Goal: Task Accomplishment & Management: Complete application form

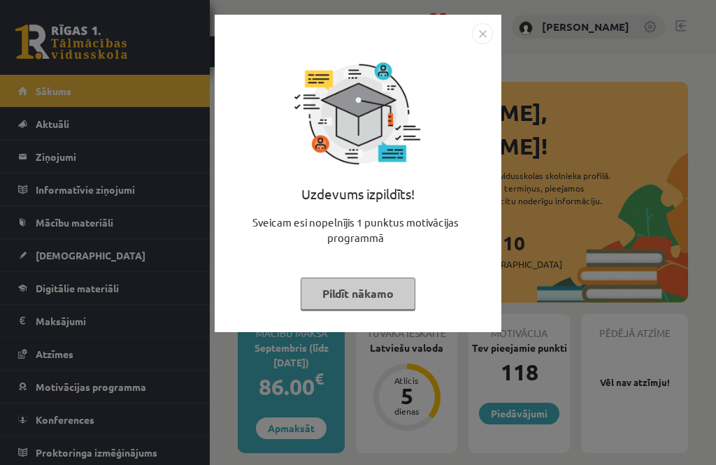
click at [480, 42] on img "Close" at bounding box center [482, 33] width 21 height 21
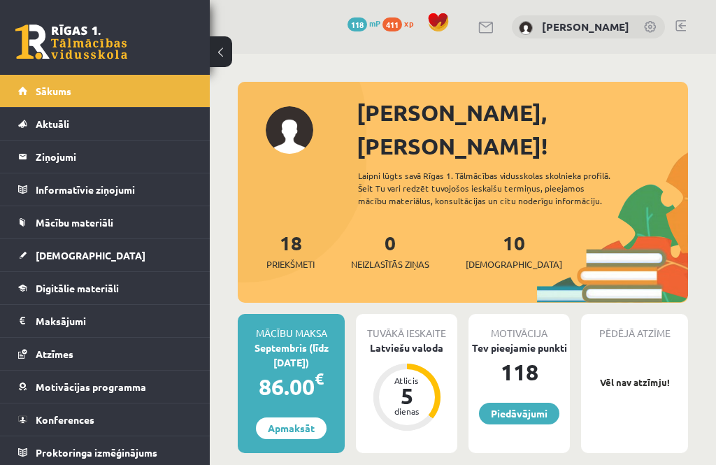
click at [38, 254] on span "[DEMOGRAPHIC_DATA]" at bounding box center [91, 255] width 110 height 13
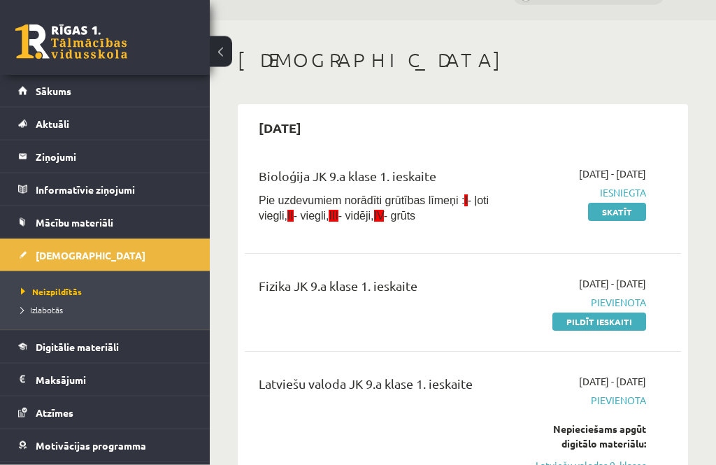
scroll to position [34, 0]
click at [633, 317] on link "Pildīt ieskaiti" at bounding box center [599, 321] width 94 height 18
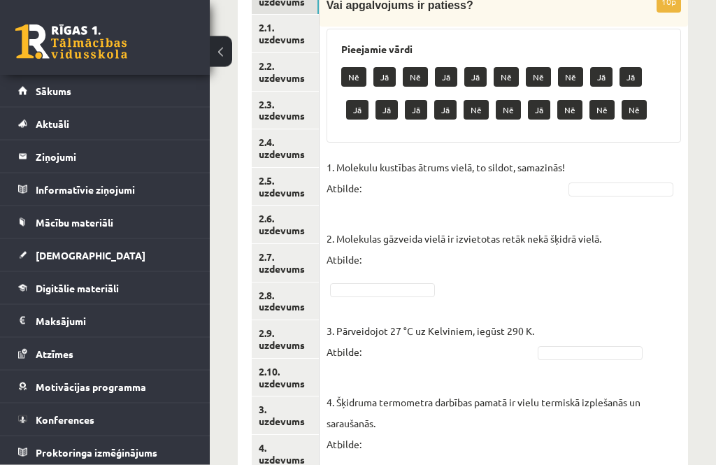
scroll to position [274, 0]
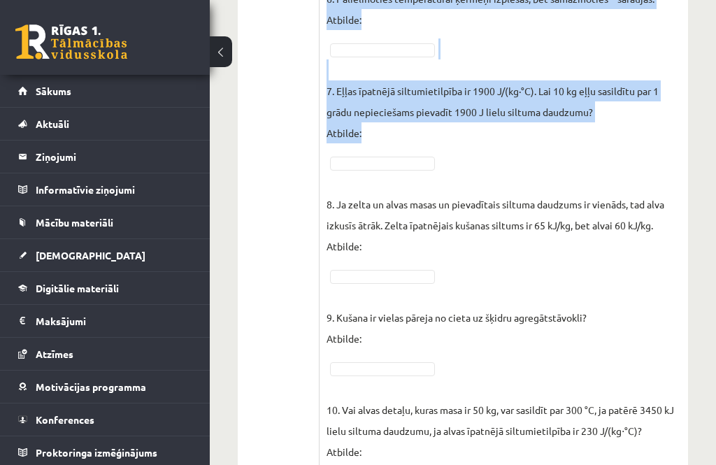
scroll to position [913, 0]
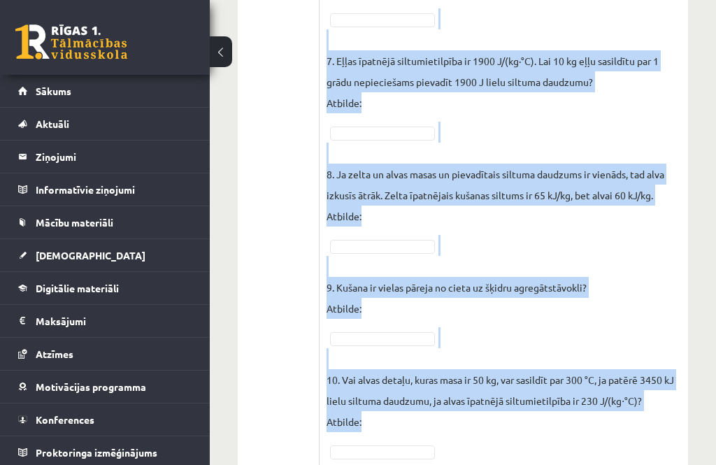
copy fieldset "Loremips dolorsit ametco adipi, el seddoe, temporinc! Utlabor: 8. Etdolorem ali…"
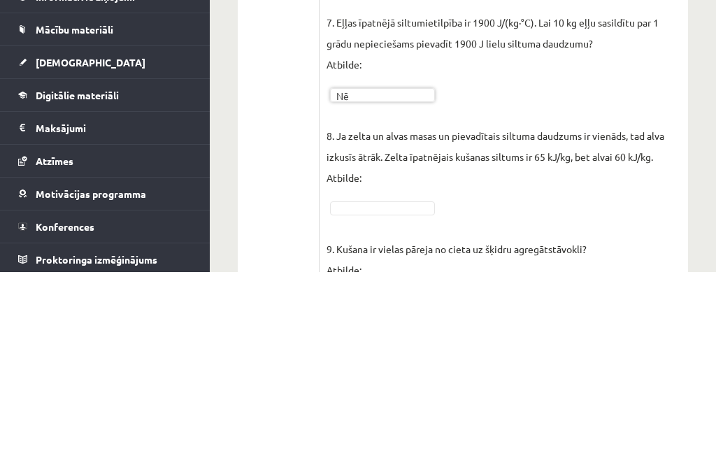
scroll to position [805, 0]
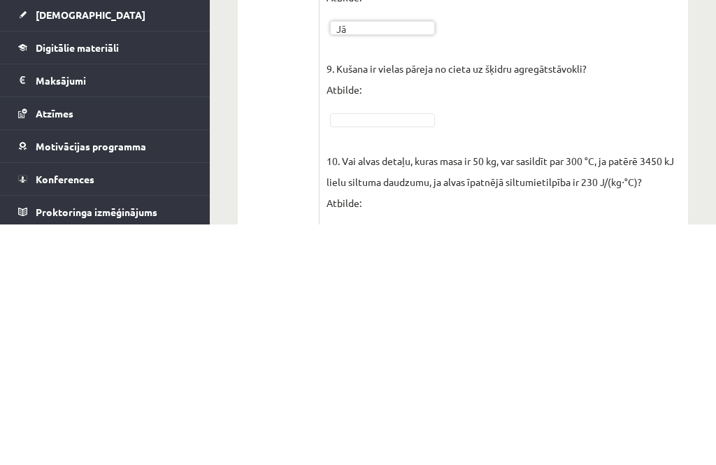
click at [390, 370] on p "10. Vai alvas detaļu, kuras masa ir 50 kg, var sasildīt par 300 °C, ja patērē 3…" at bounding box center [503, 412] width 354 height 84
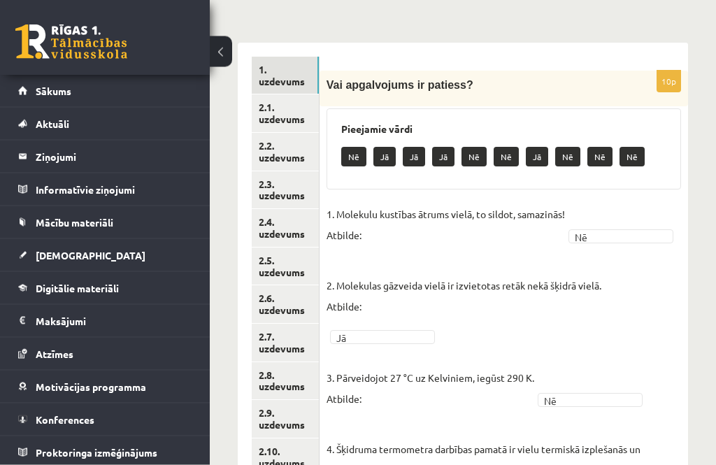
scroll to position [0, 0]
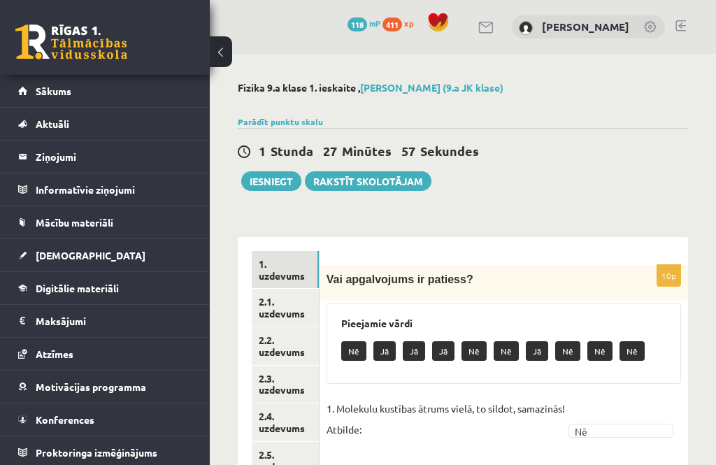
click at [296, 310] on link "2.1. uzdevums" at bounding box center [285, 308] width 67 height 38
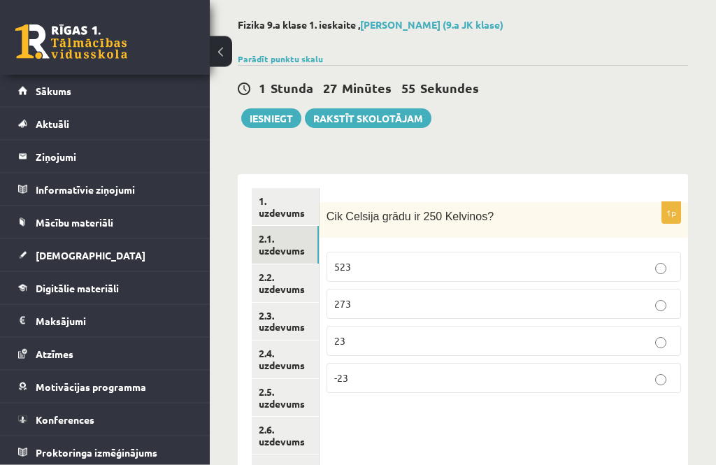
scroll to position [63, 0]
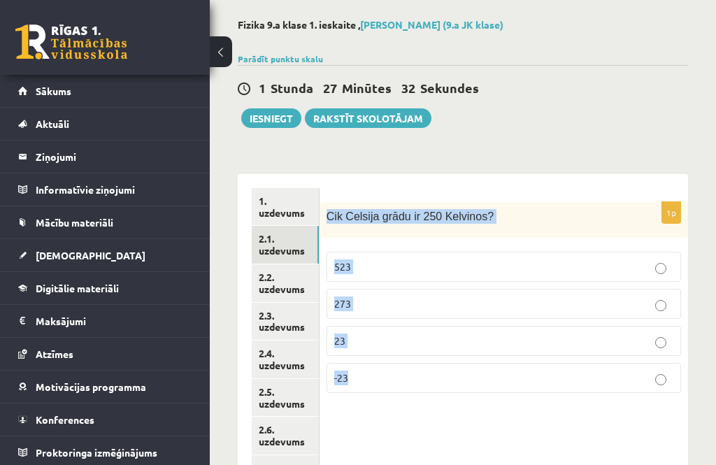
click at [609, 392] on label "-23" at bounding box center [503, 378] width 354 height 30
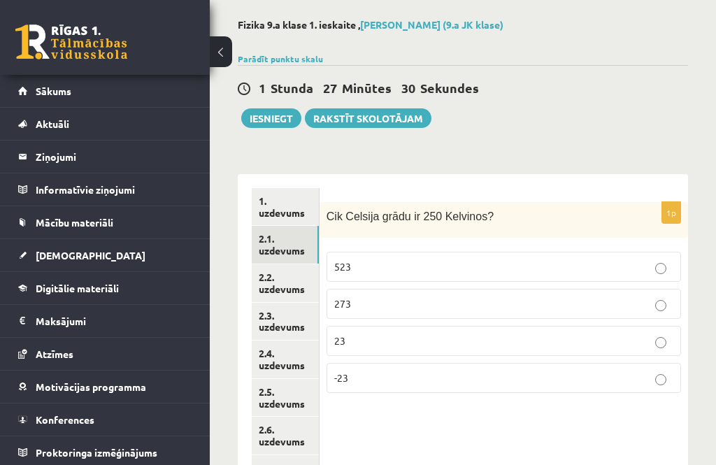
click at [258, 276] on link "2.2. uzdevums" at bounding box center [285, 283] width 67 height 38
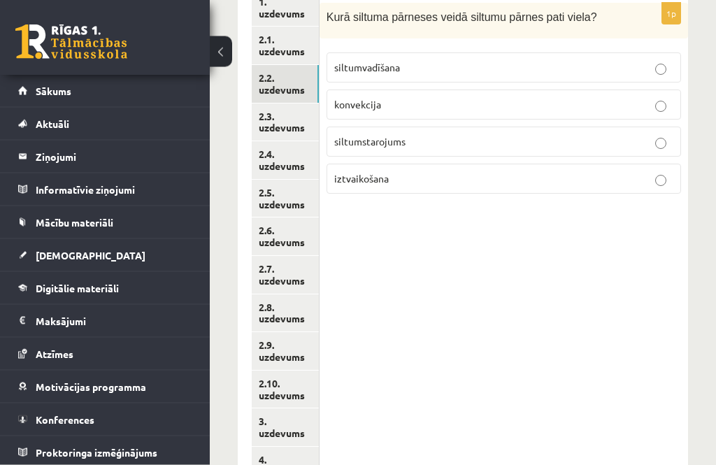
scroll to position [264, 0]
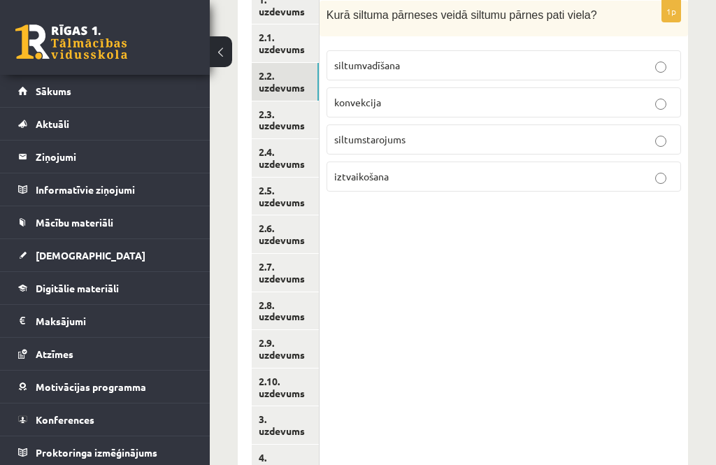
click at [290, 461] on link "4. uzdevums" at bounding box center [285, 464] width 67 height 38
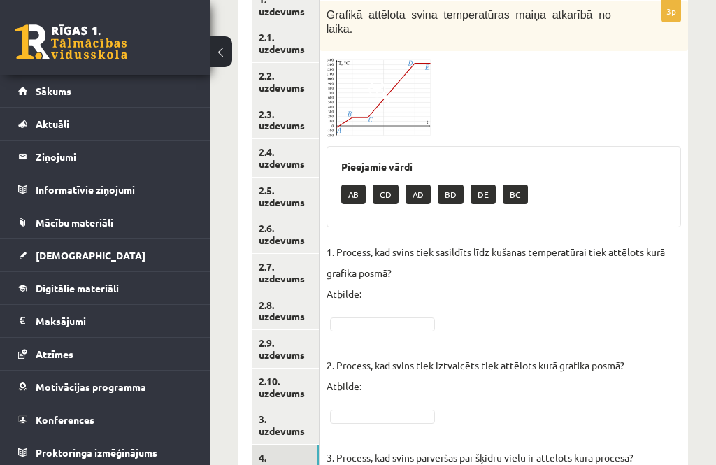
click at [268, 419] on link "3. uzdevums" at bounding box center [285, 425] width 67 height 38
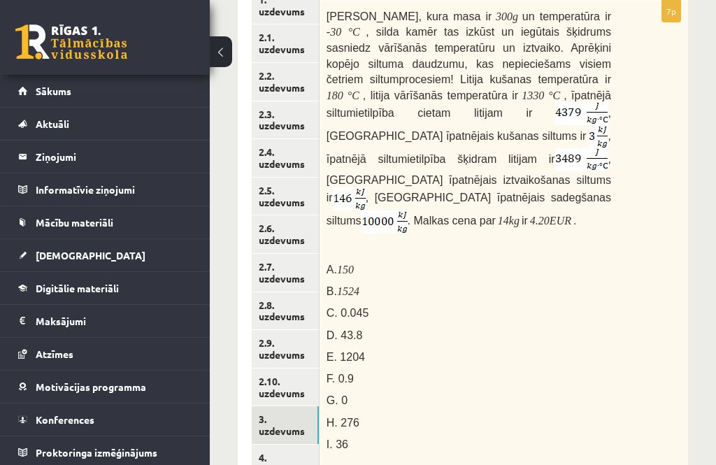
click at [268, 379] on link "2.10. uzdevums" at bounding box center [285, 387] width 67 height 38
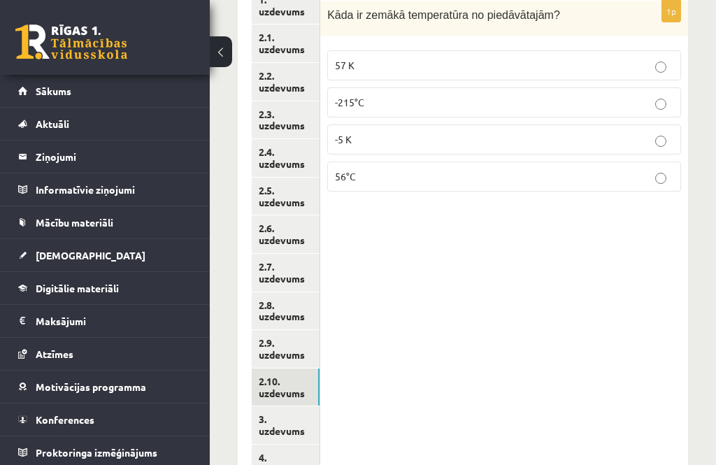
click at [268, 339] on link "2.9. uzdevums" at bounding box center [286, 349] width 68 height 38
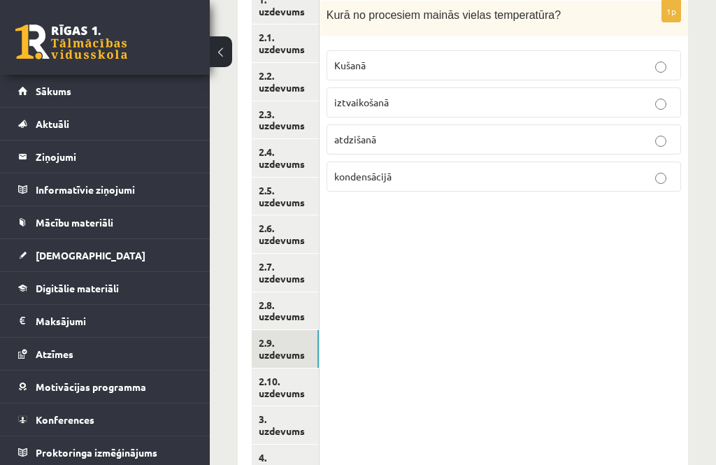
click at [290, 82] on link "2.2. uzdevums" at bounding box center [285, 82] width 67 height 38
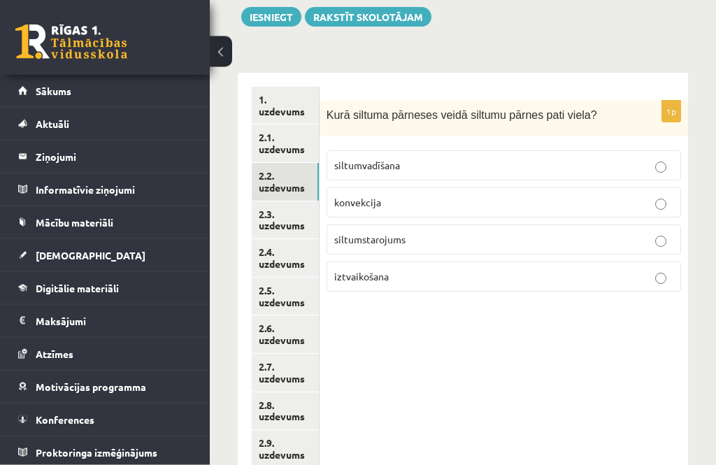
scroll to position [164, 0]
click at [295, 145] on link "2.1. uzdevums" at bounding box center [285, 144] width 67 height 38
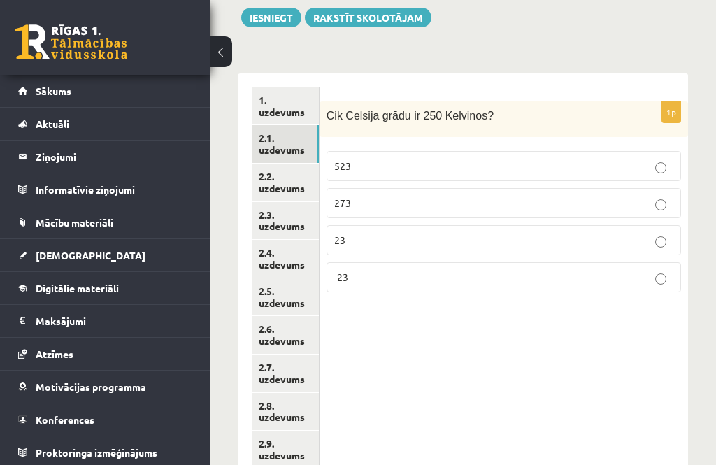
click at [283, 187] on link "2.2. uzdevums" at bounding box center [285, 183] width 67 height 38
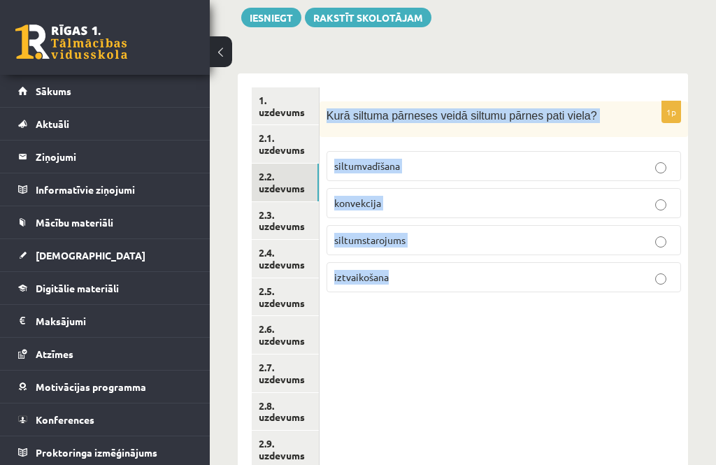
click at [626, 343] on div "1p Kurā siltuma pārneses veidā siltumu pārnes pati viela? siltumvadīšana konvek…" at bounding box center [503, 335] width 368 height 524
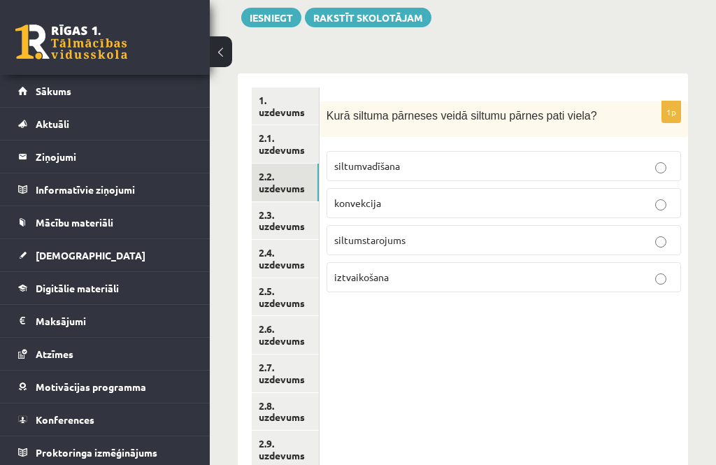
click at [644, 202] on p "konvekcija" at bounding box center [503, 203] width 339 height 15
click at [280, 217] on link "2.3. uzdevums" at bounding box center [285, 221] width 67 height 38
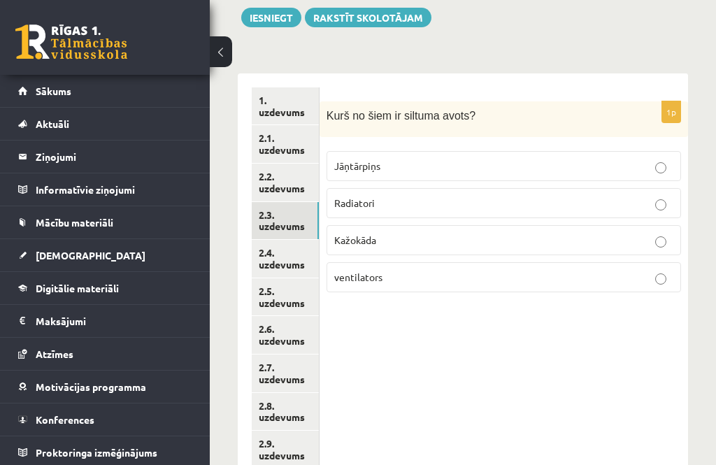
click at [631, 205] on p "Radiatori" at bounding box center [503, 203] width 339 height 15
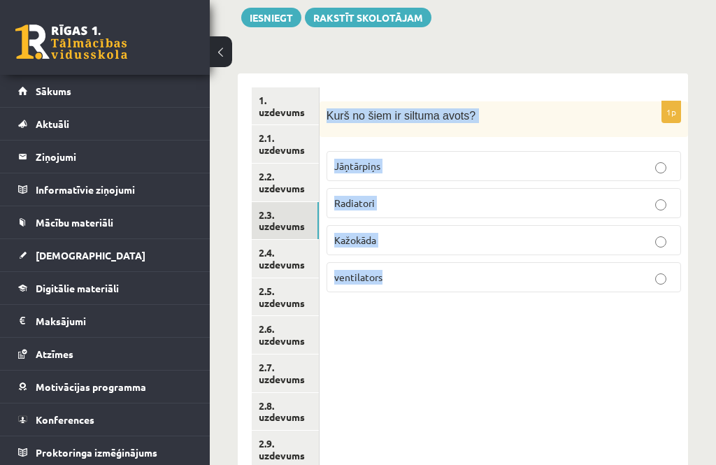
copy div "Kurš no šiem ir siltuma avots? Jāņtārpiņs Radiatori Kažokāda ventilators"
click at [651, 358] on div "1p Kurš no šiem ir siltuma avots? Jāņtārpiņs Radiatori Kažokāda ventilators" at bounding box center [503, 335] width 368 height 524
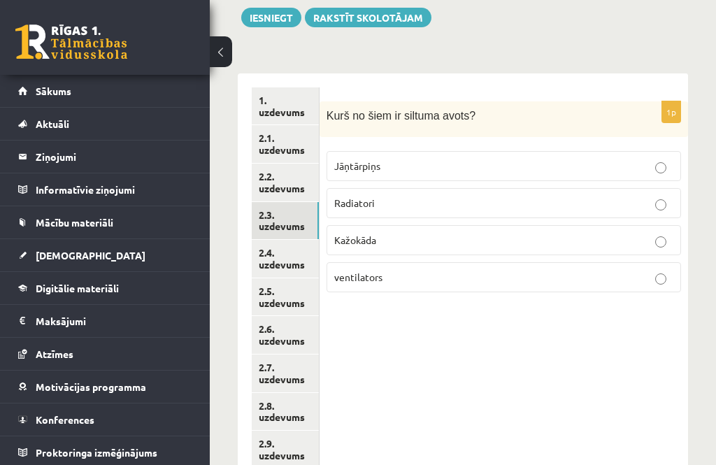
click at [272, 252] on link "2.4. uzdevums" at bounding box center [285, 259] width 67 height 38
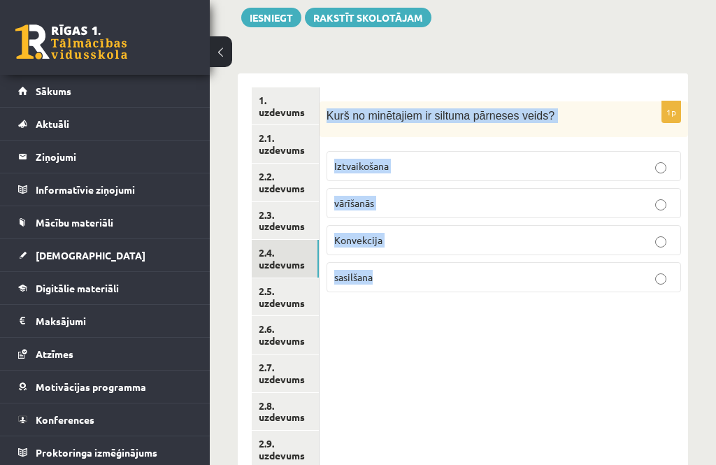
click at [643, 352] on div "1p Kurš no minētajiem ir siltuma pārneses veids? Iztvaikošana vārīšanās Konvekc…" at bounding box center [503, 335] width 368 height 524
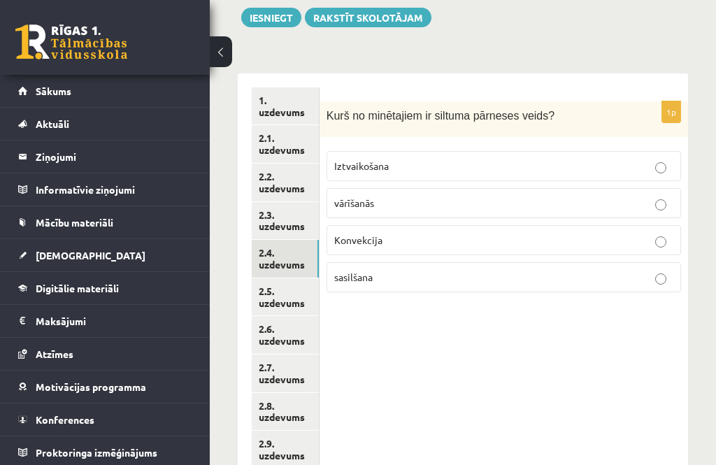
click at [626, 245] on p "Konvekcija" at bounding box center [503, 240] width 339 height 15
click at [307, 291] on link "2.5. uzdevums" at bounding box center [285, 297] width 67 height 38
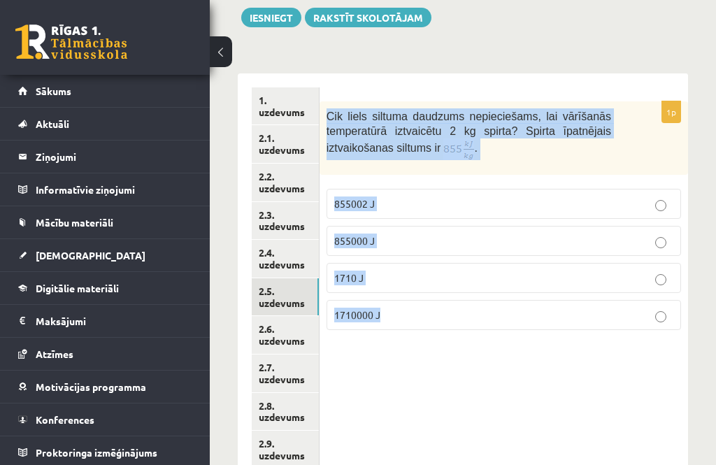
click at [633, 370] on div "1p Cik liels siltuma daudzums nepieciešams, lai vārīšanās temperatūrā iztvaicēt…" at bounding box center [503, 335] width 368 height 524
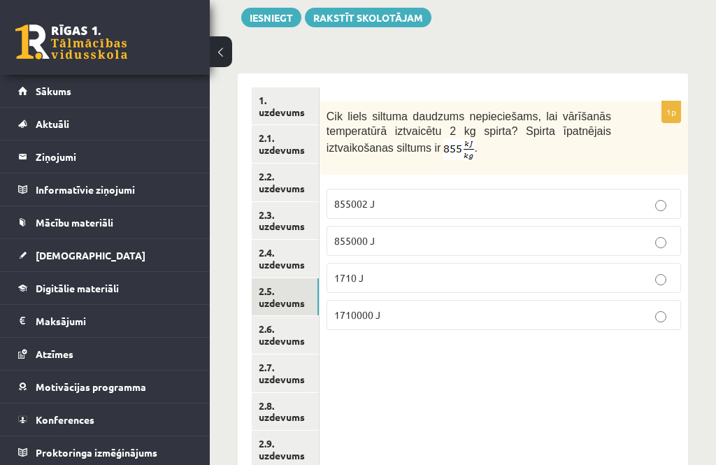
click at [618, 236] on p "855000 J" at bounding box center [503, 240] width 339 height 15
click at [631, 202] on p "855002 J" at bounding box center [503, 203] width 339 height 15
click at [587, 240] on p "855000 J" at bounding box center [503, 240] width 339 height 15
click at [300, 338] on link "2.6. uzdevums" at bounding box center [285, 335] width 67 height 38
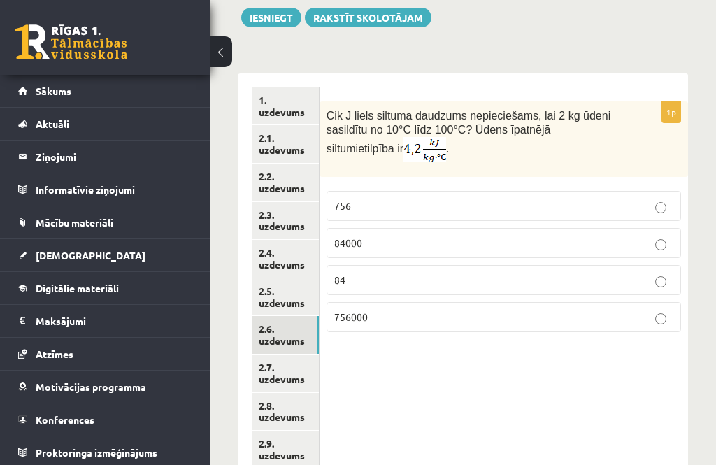
click at [610, 280] on p "84" at bounding box center [503, 280] width 339 height 15
click at [303, 373] on link "2.7. uzdevums" at bounding box center [285, 373] width 67 height 38
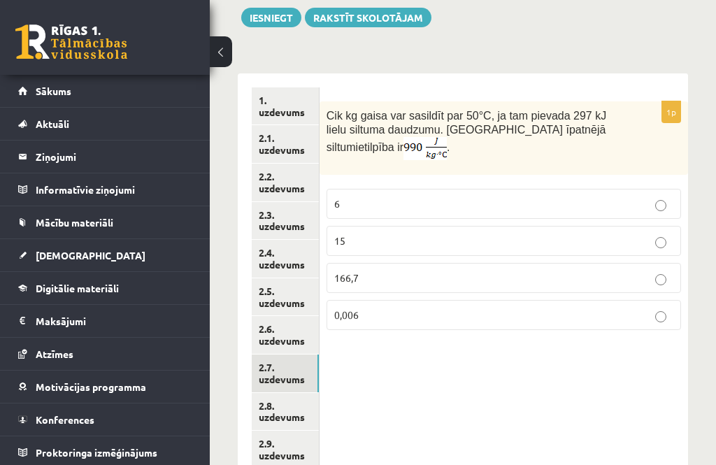
click at [629, 248] on label "15" at bounding box center [503, 241] width 354 height 30
click at [289, 412] on link "2.8. uzdevums" at bounding box center [285, 412] width 67 height 38
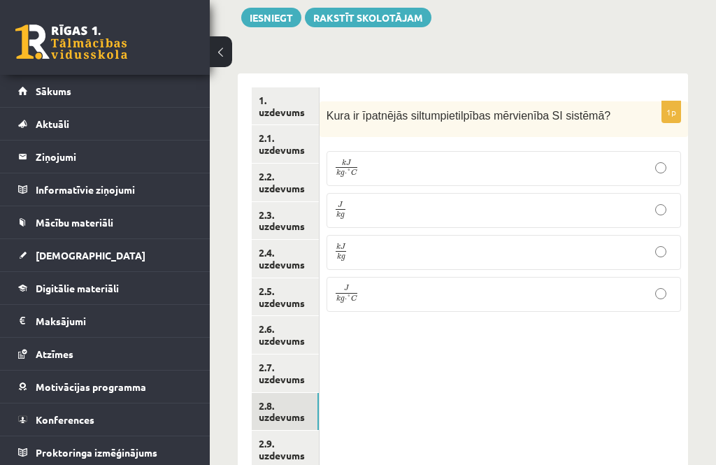
click at [596, 256] on label "k J k g k J k g" at bounding box center [503, 252] width 354 height 35
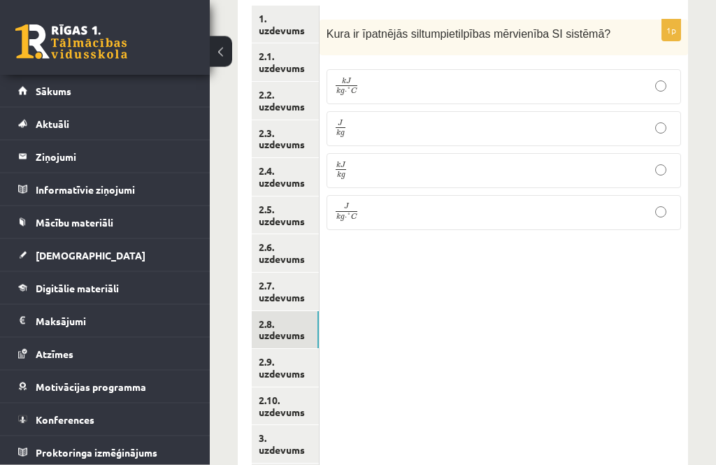
scroll to position [245, 0]
click at [268, 349] on link "2.9. uzdevums" at bounding box center [285, 368] width 67 height 38
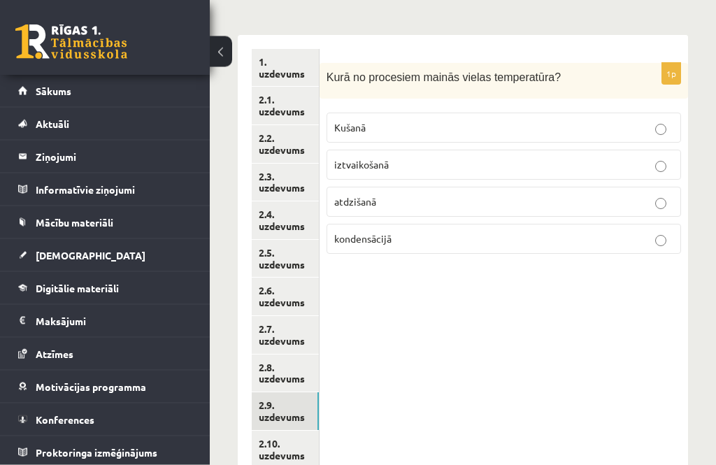
scroll to position [202, 0]
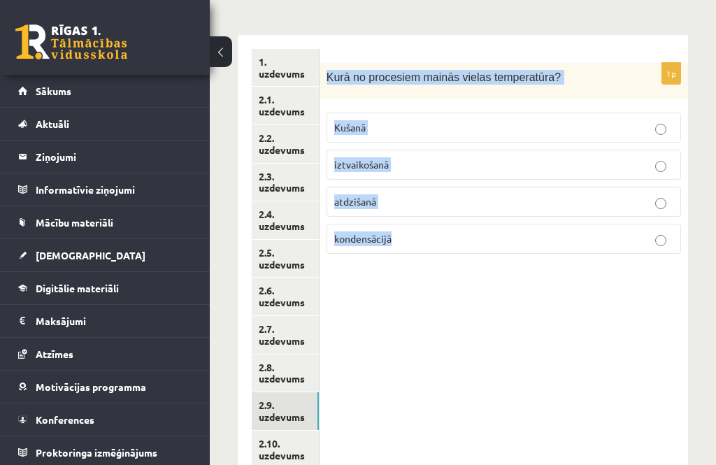
click at [443, 366] on div "1p Kurā no procesiem mainās vielas temperatūra? Kušanā iztvaikošanā atdzišanā k…" at bounding box center [503, 297] width 368 height 524
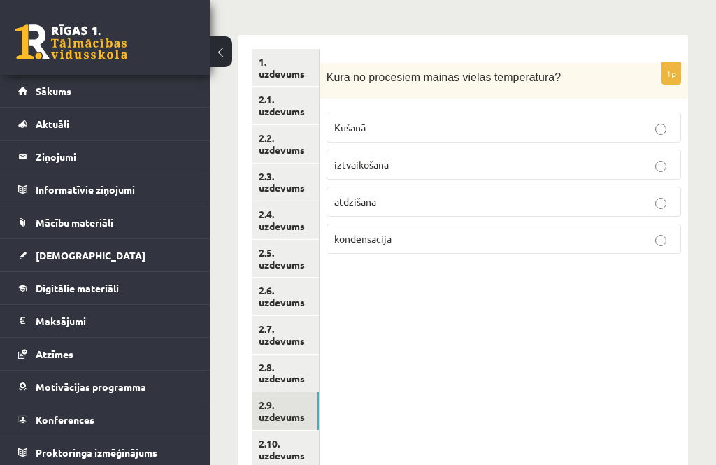
click at [545, 178] on label "iztvaikošanā" at bounding box center [503, 165] width 354 height 30
click at [549, 206] on p "atdzišanā" at bounding box center [503, 201] width 339 height 15
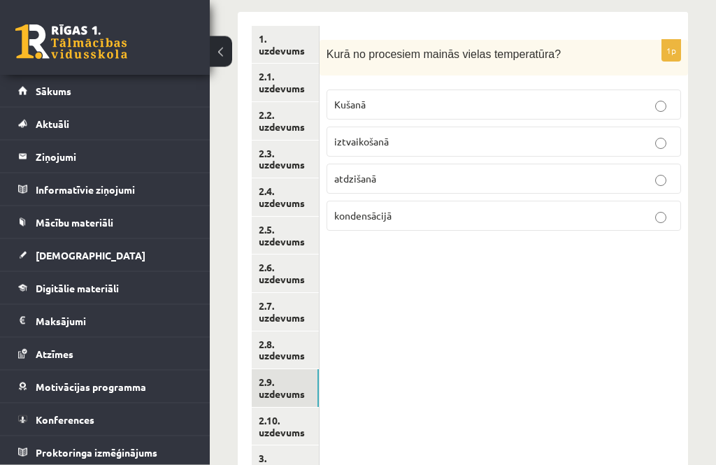
scroll to position [225, 0]
click at [296, 417] on link "2.10. uzdevums" at bounding box center [285, 427] width 67 height 38
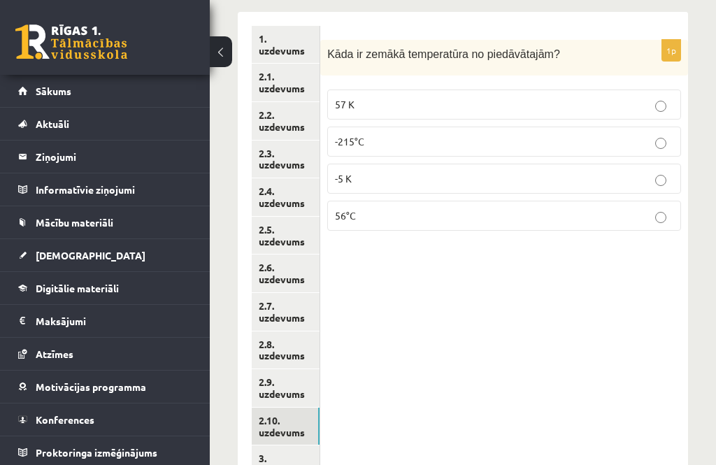
click at [654, 192] on label "-5 K" at bounding box center [504, 179] width 354 height 30
click at [298, 454] on link "3. uzdevums" at bounding box center [286, 464] width 68 height 38
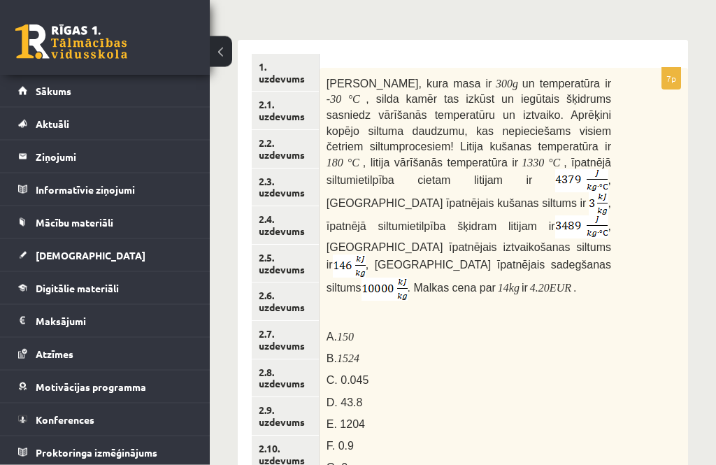
scroll to position [197, 0]
click at [217, 60] on button at bounding box center [221, 51] width 22 height 31
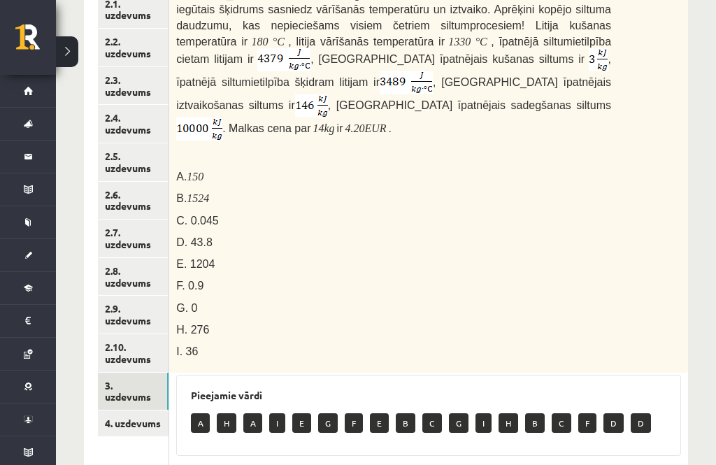
scroll to position [313, 0]
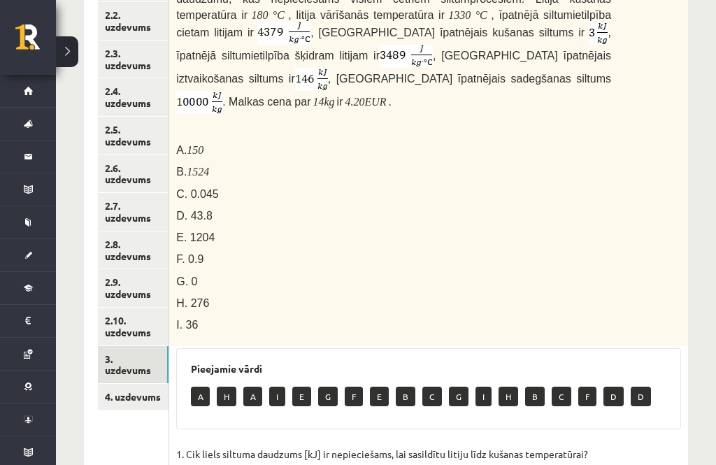
click at [130, 386] on link "4. uzdevums" at bounding box center [133, 397] width 71 height 26
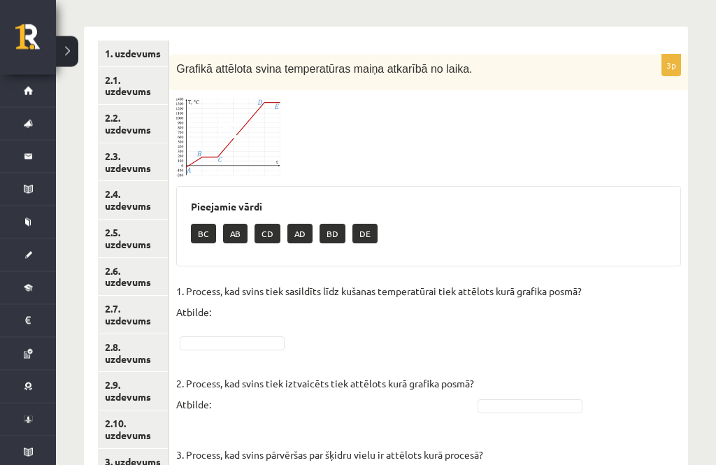
scroll to position [212, 0]
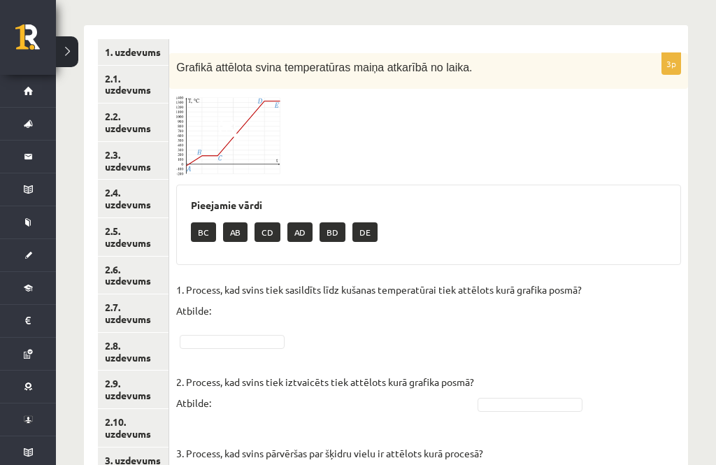
click at [119, 452] on link "3. uzdevums" at bounding box center [133, 460] width 71 height 26
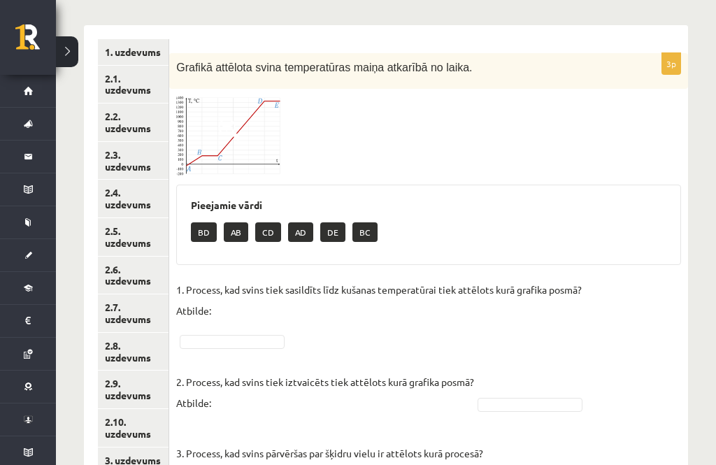
click at [231, 152] on img at bounding box center [228, 136] width 105 height 80
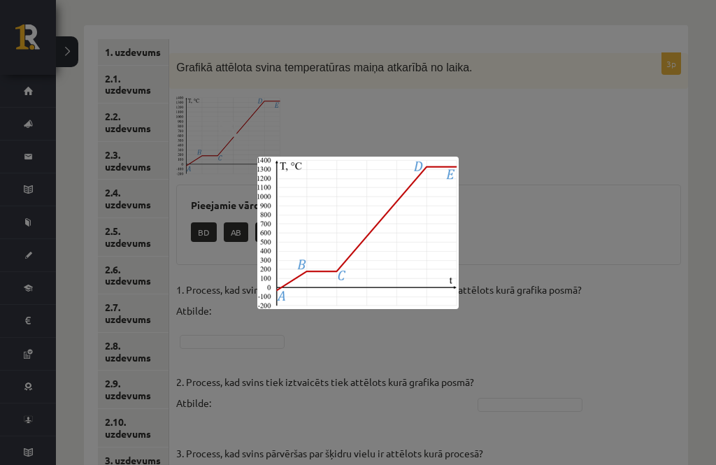
click at [692, 343] on div at bounding box center [358, 232] width 716 height 465
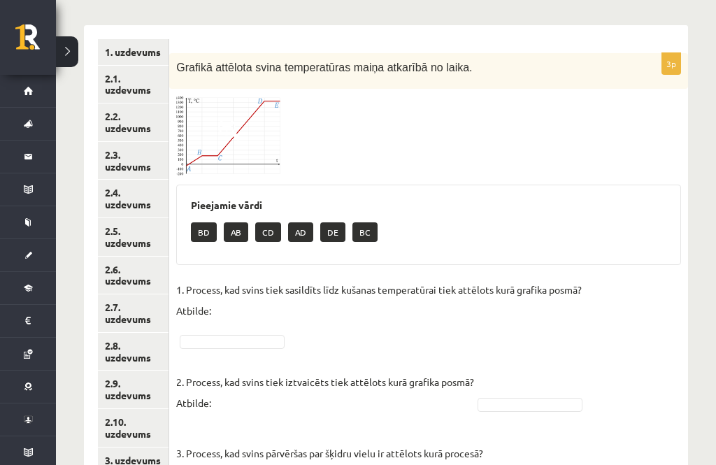
click at [250, 136] on img at bounding box center [228, 136] width 105 height 80
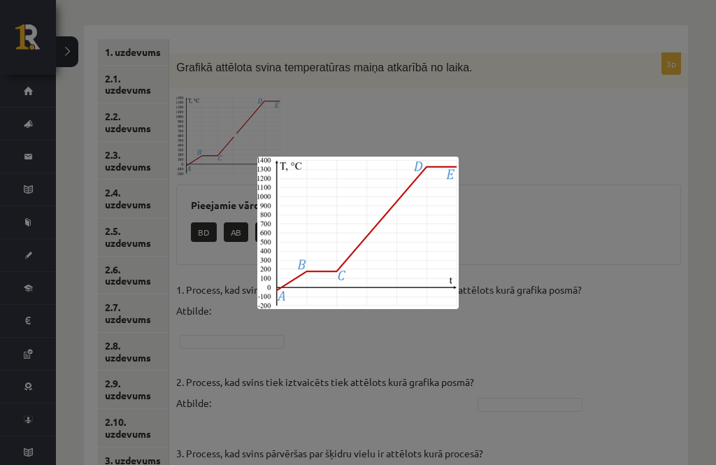
click at [696, 350] on div at bounding box center [358, 232] width 716 height 465
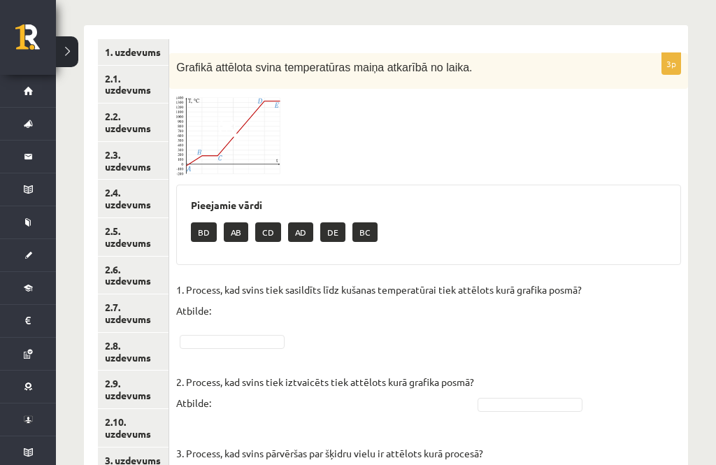
scroll to position [244, 0]
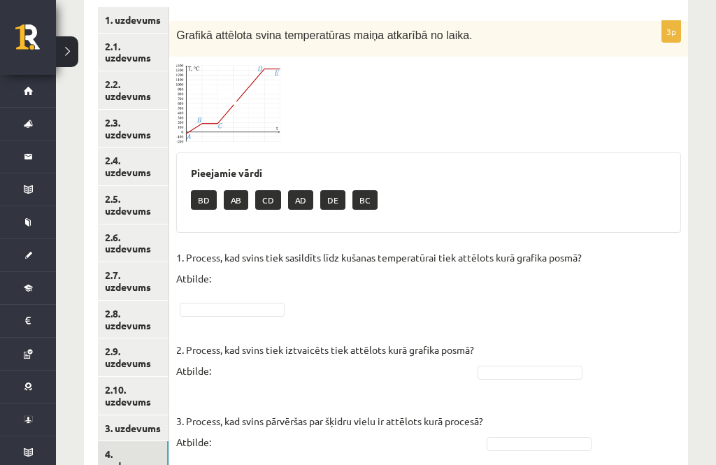
click at [269, 99] on img at bounding box center [228, 104] width 105 height 80
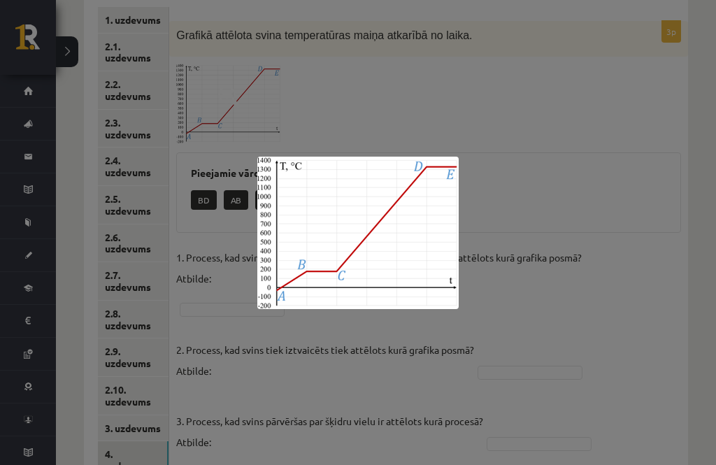
click at [664, 315] on div at bounding box center [358, 232] width 716 height 465
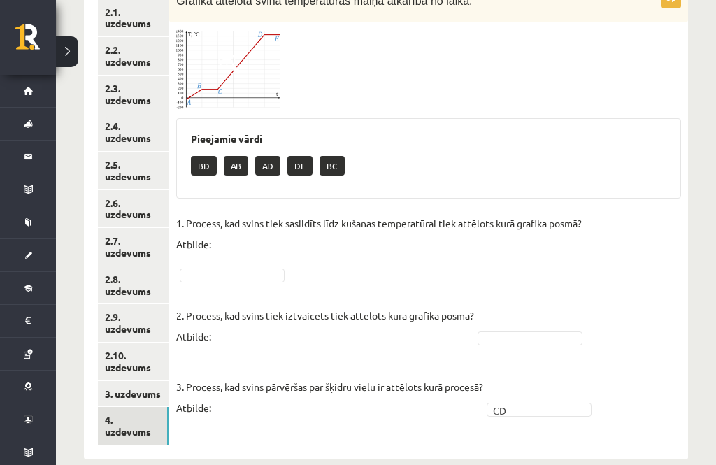
scroll to position [289, 0]
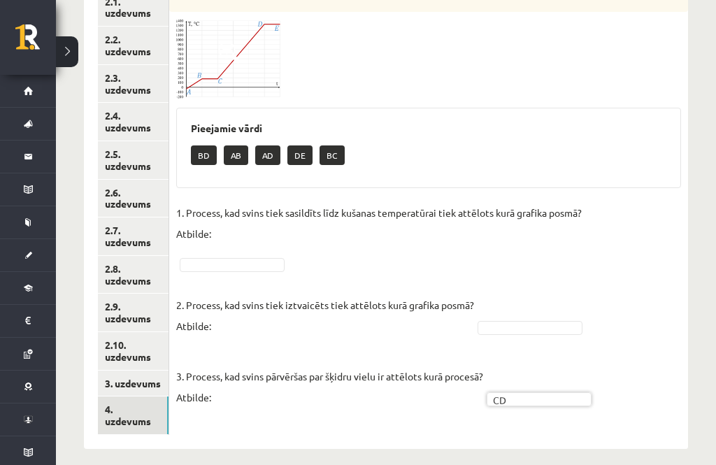
click at [136, 376] on link "3. uzdevums" at bounding box center [133, 383] width 71 height 26
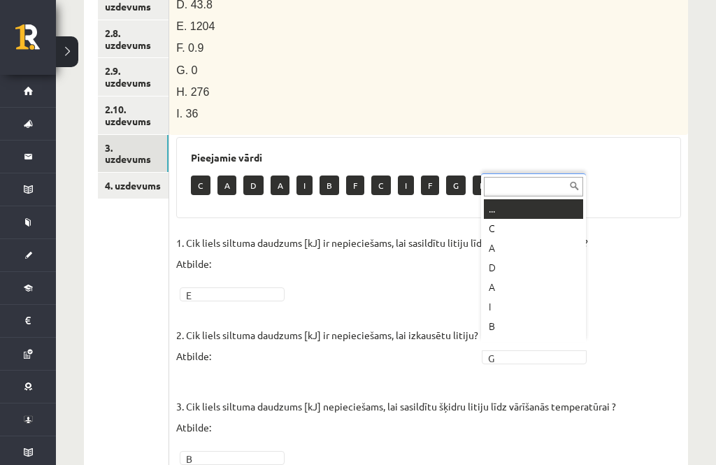
scroll to position [0, 0]
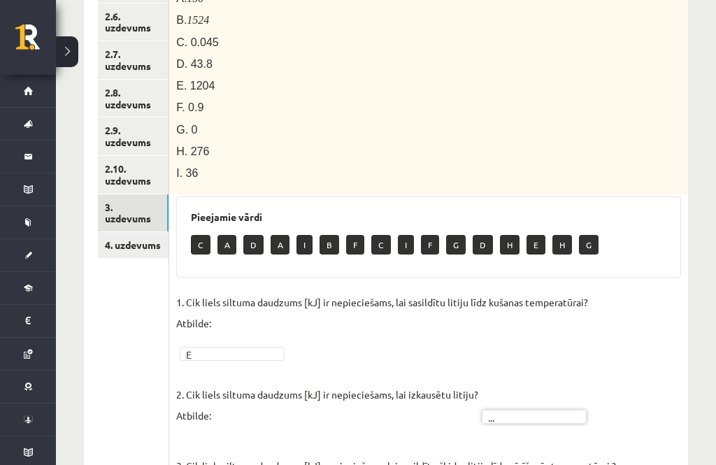
click at [142, 238] on link "4. uzdevums" at bounding box center [133, 245] width 71 height 26
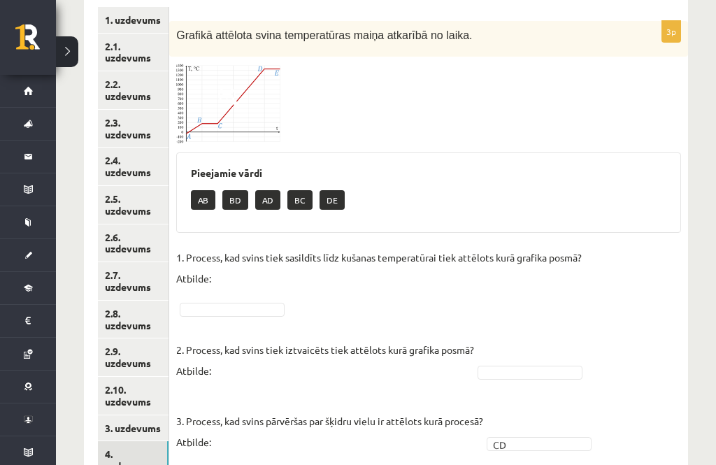
click at [147, 19] on link "1. uzdevums" at bounding box center [133, 20] width 71 height 26
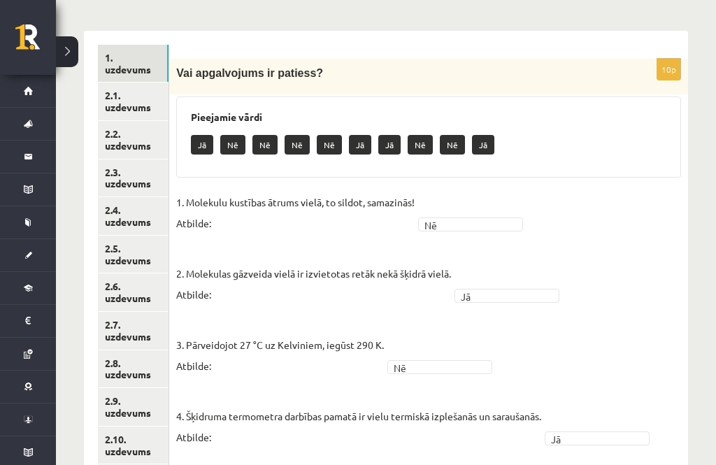
scroll to position [207, 0]
click at [120, 98] on link "2.1. uzdevums" at bounding box center [133, 101] width 71 height 38
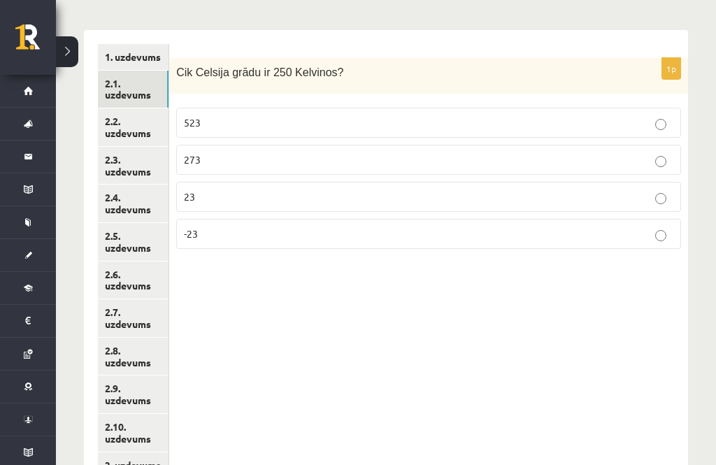
click at [118, 127] on link "2.2. uzdevums" at bounding box center [133, 127] width 71 height 38
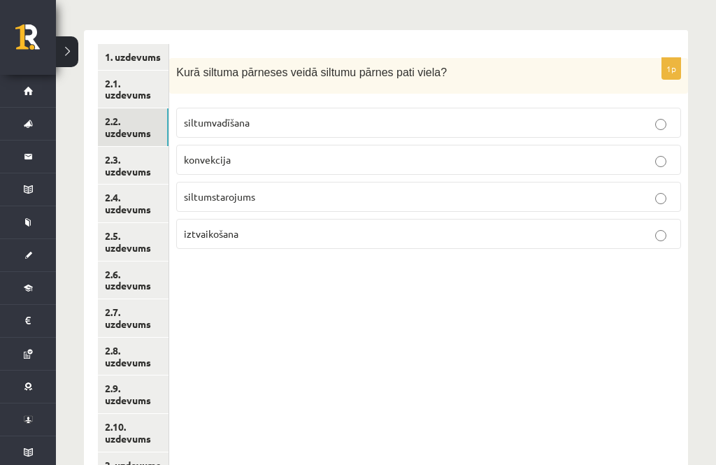
click at [118, 159] on link "2.3. uzdevums" at bounding box center [133, 166] width 71 height 38
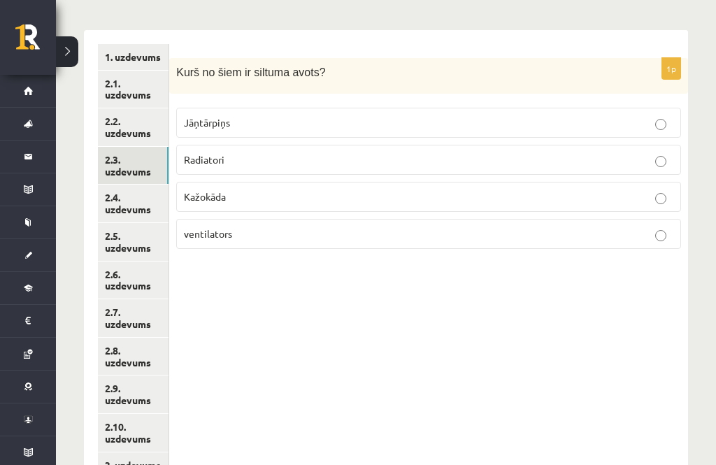
click at [115, 201] on link "2.4. uzdevums" at bounding box center [133, 204] width 71 height 38
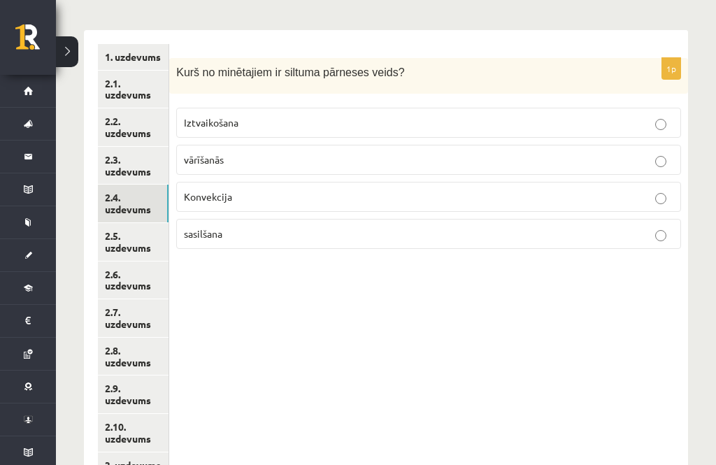
click at [122, 236] on link "2.5. uzdevums" at bounding box center [133, 242] width 71 height 38
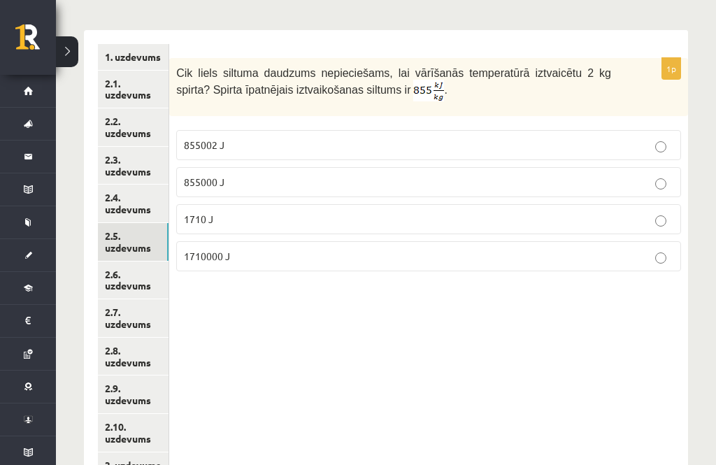
click at [117, 268] on link "2.6. uzdevums" at bounding box center [133, 280] width 71 height 38
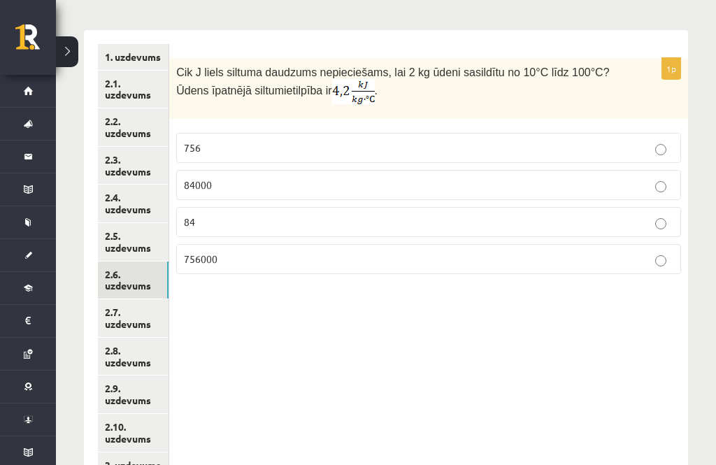
click at [113, 304] on link "2.7. uzdevums" at bounding box center [133, 318] width 71 height 38
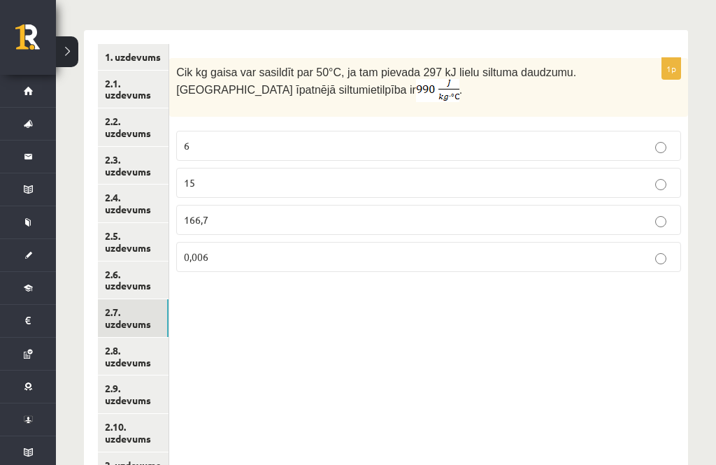
click at [116, 343] on link "2.8. uzdevums" at bounding box center [133, 357] width 71 height 38
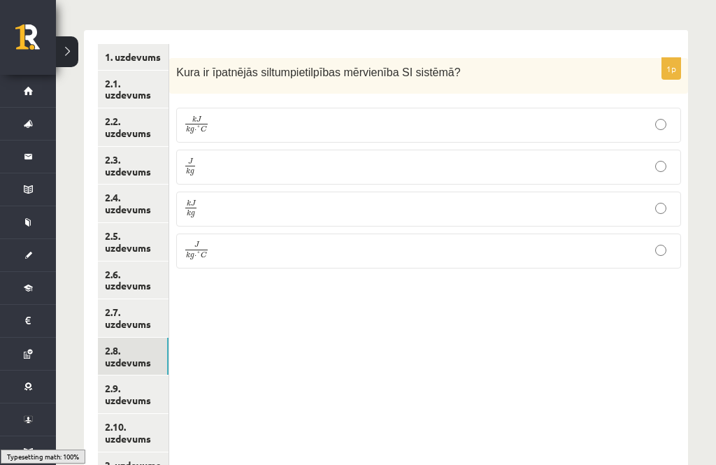
click at [118, 381] on link "2.9. uzdevums" at bounding box center [133, 394] width 71 height 38
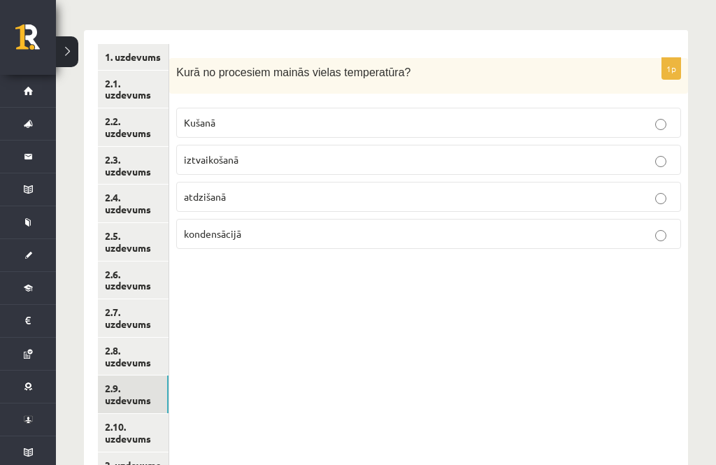
click at [115, 414] on link "2.10. uzdevums" at bounding box center [133, 433] width 71 height 38
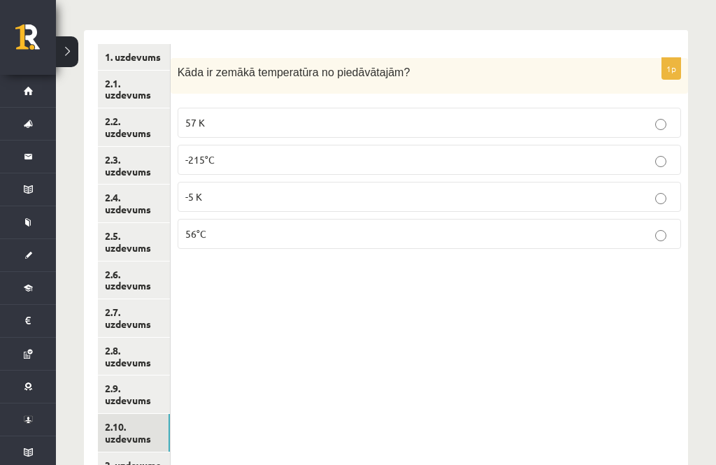
click at [118, 452] on link "3. uzdevums" at bounding box center [134, 465] width 72 height 26
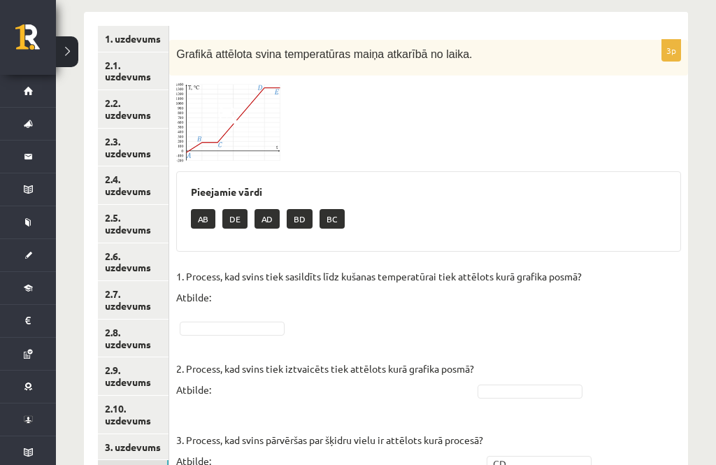
scroll to position [244, 0]
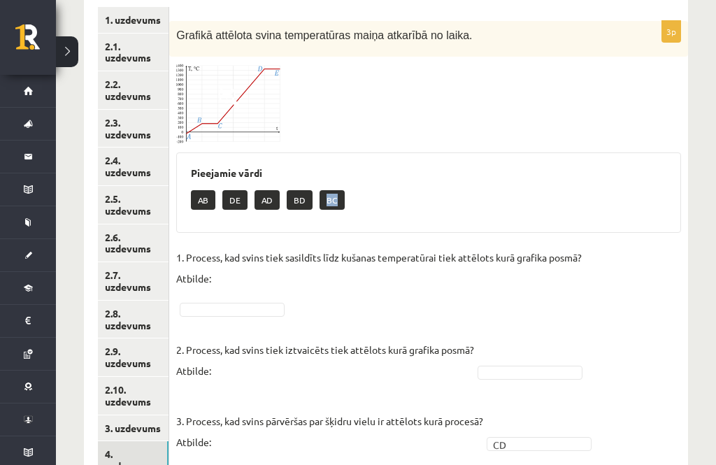
click at [405, 184] on div "Pieejamie vārdi AB DE AD BD BC" at bounding box center [428, 192] width 505 height 81
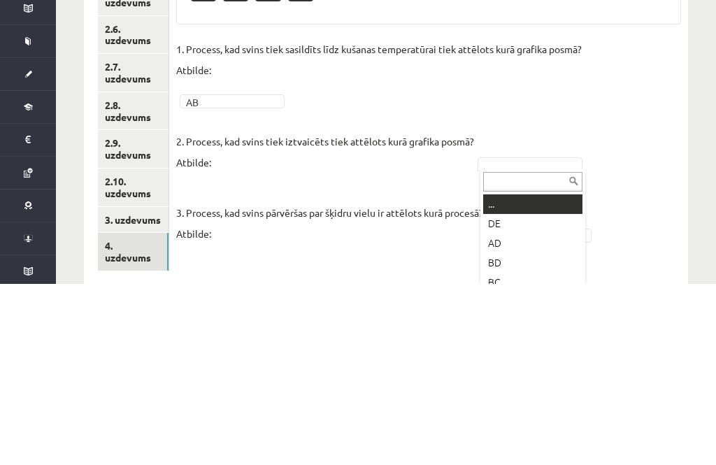
scroll to position [284, 0]
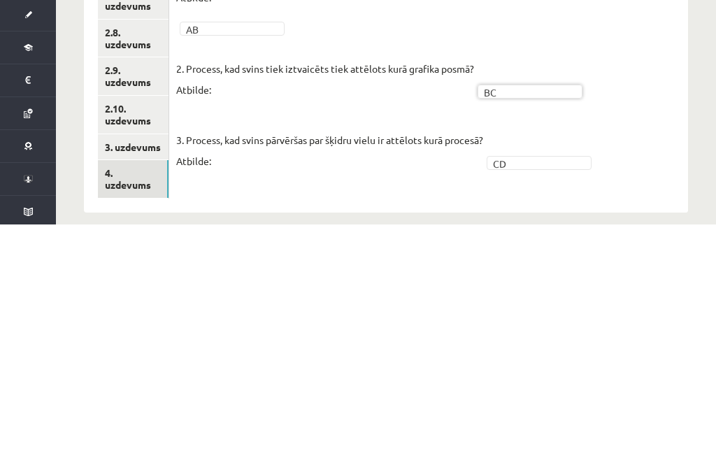
click at [654, 206] on fieldset "1. Process, kad svins tiek sasildīts līdz kušanas temperatūrai tiek attēlots ku…" at bounding box center [428, 313] width 505 height 214
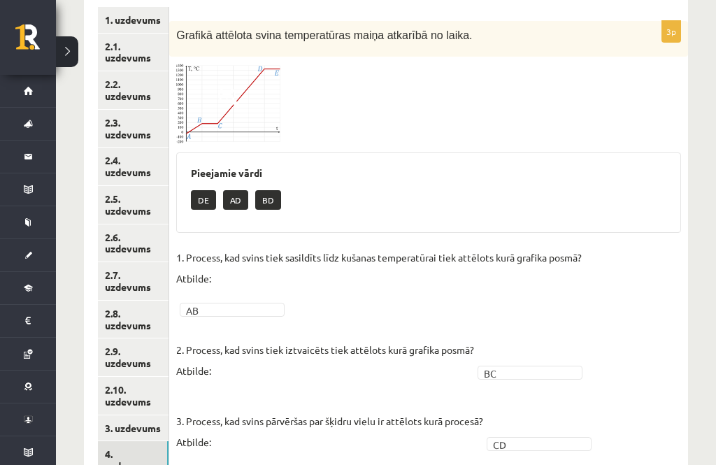
click at [120, 418] on link "3. uzdevums" at bounding box center [133, 428] width 71 height 26
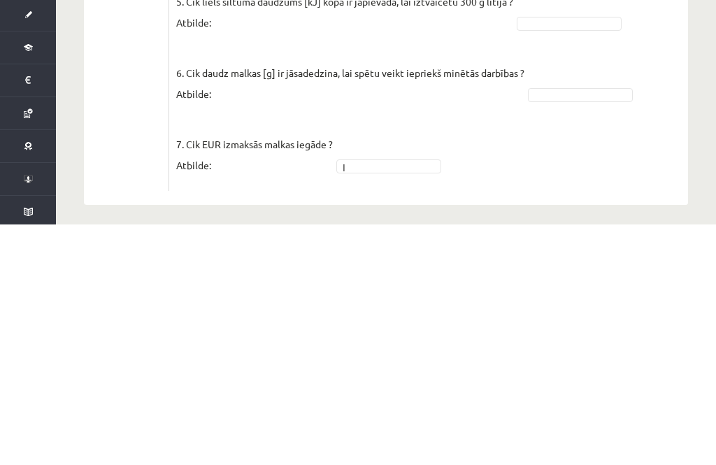
scroll to position [828, 0]
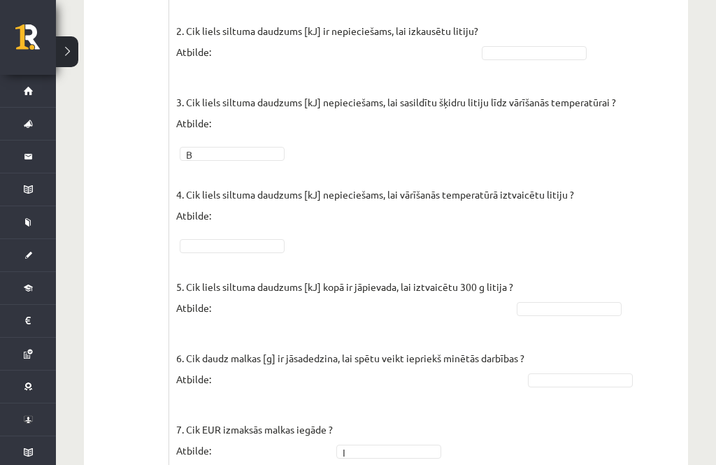
click at [73, 48] on button at bounding box center [67, 51] width 22 height 31
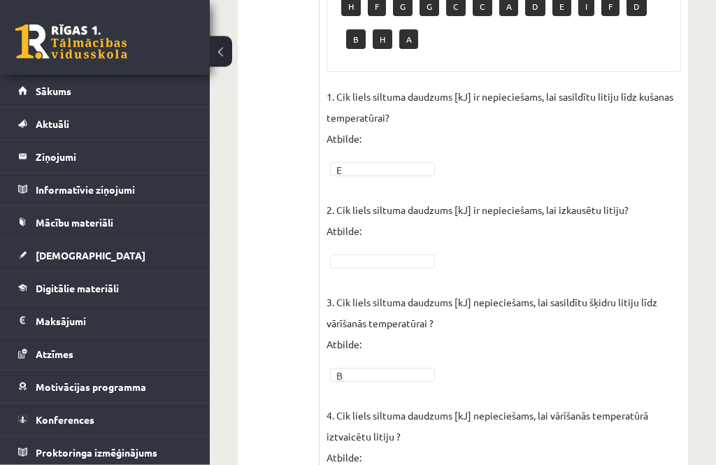
scroll to position [765, 0]
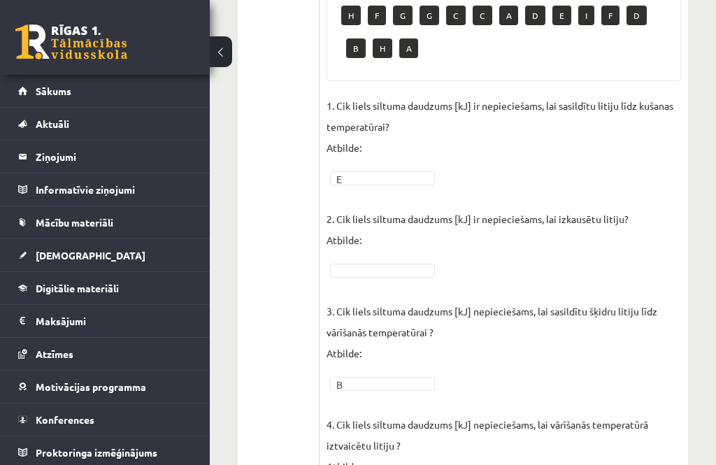
click at [217, 51] on button at bounding box center [221, 51] width 22 height 31
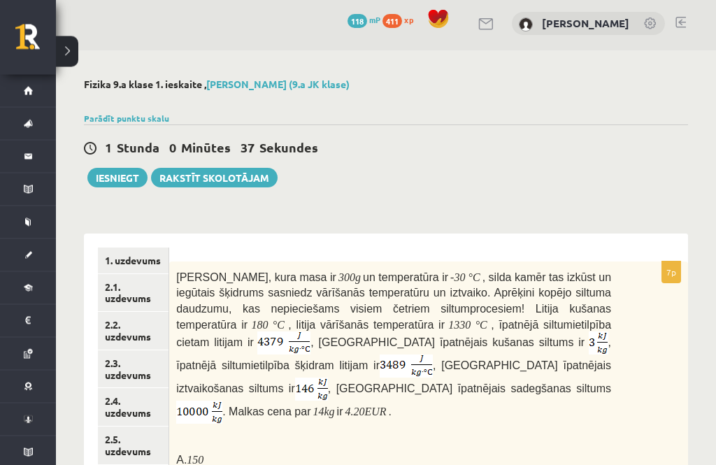
scroll to position [0, 0]
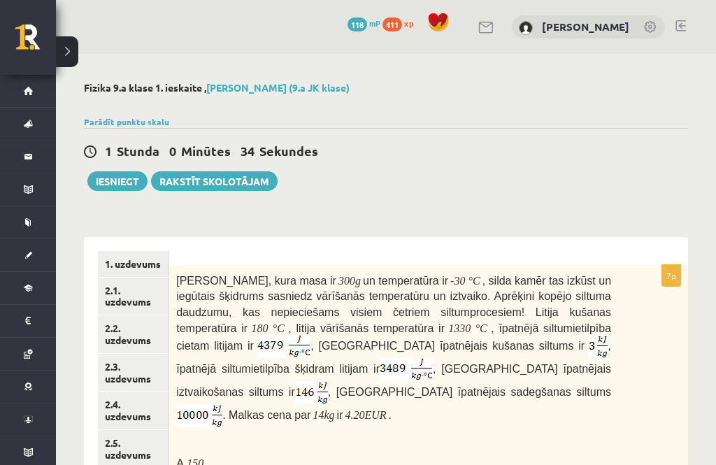
click at [117, 180] on button "Iesniegt" at bounding box center [117, 181] width 60 height 20
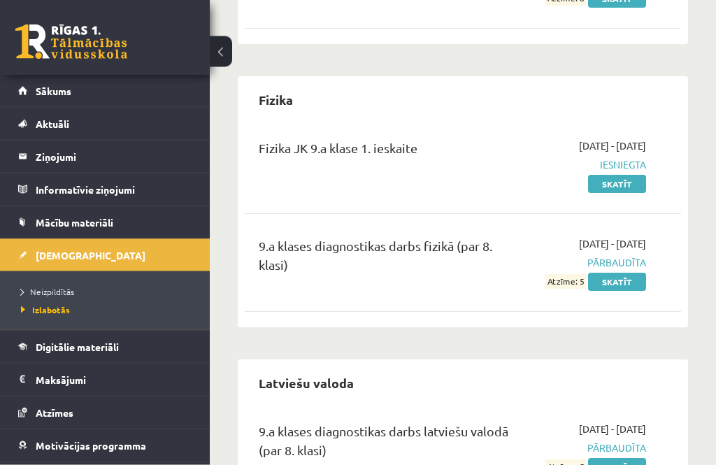
scroll to position [670, 0]
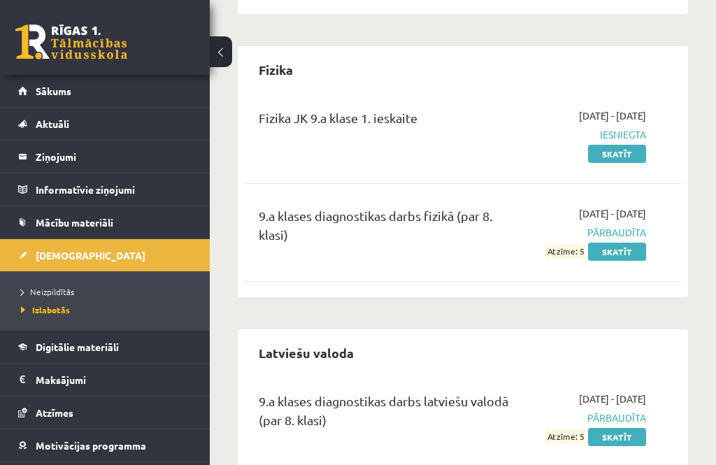
click at [66, 296] on link "Neizpildītās" at bounding box center [108, 291] width 175 height 13
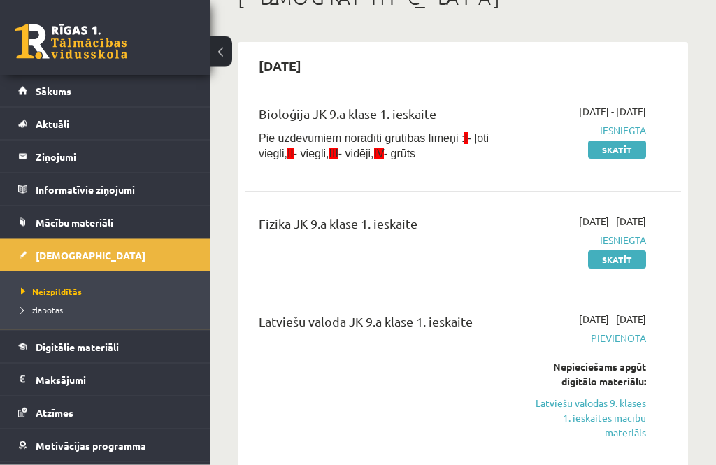
scroll to position [105, 0]
